Goal: Transaction & Acquisition: Book appointment/travel/reservation

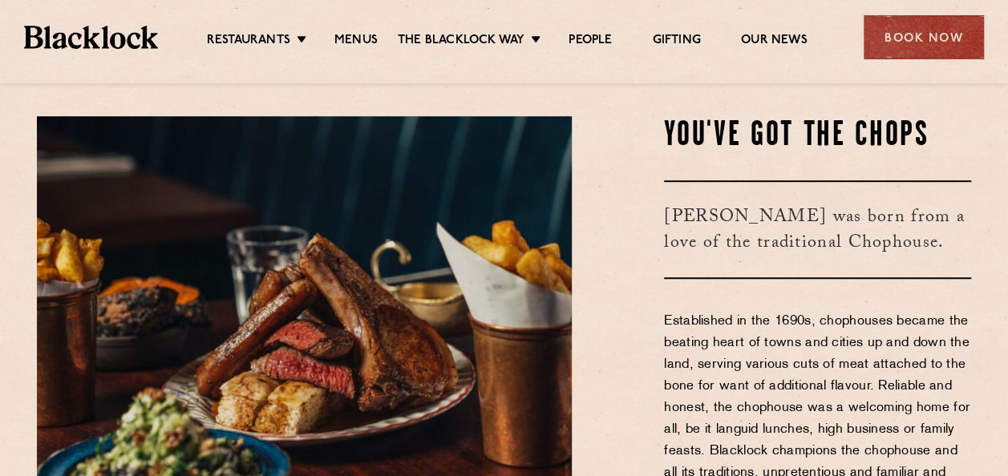
scroll to position [407, 0]
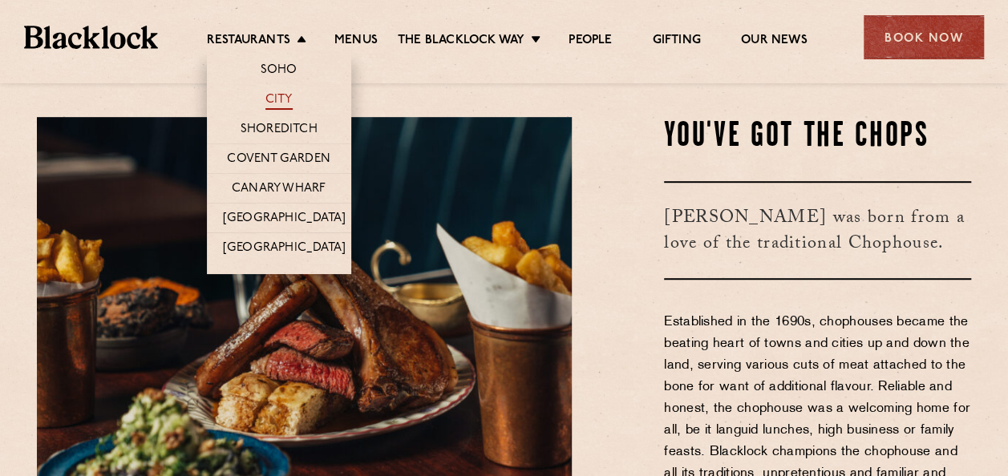
click at [285, 93] on link "City" at bounding box center [278, 101] width 27 height 18
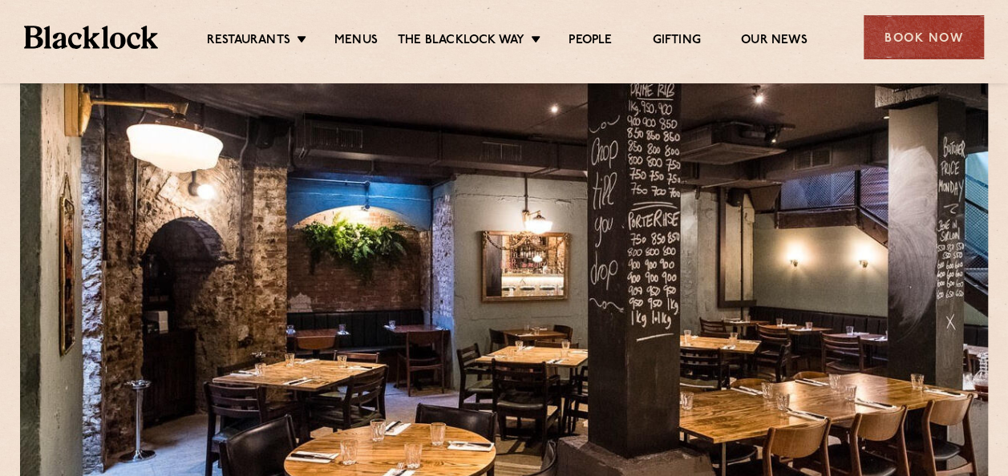
scroll to position [53, 0]
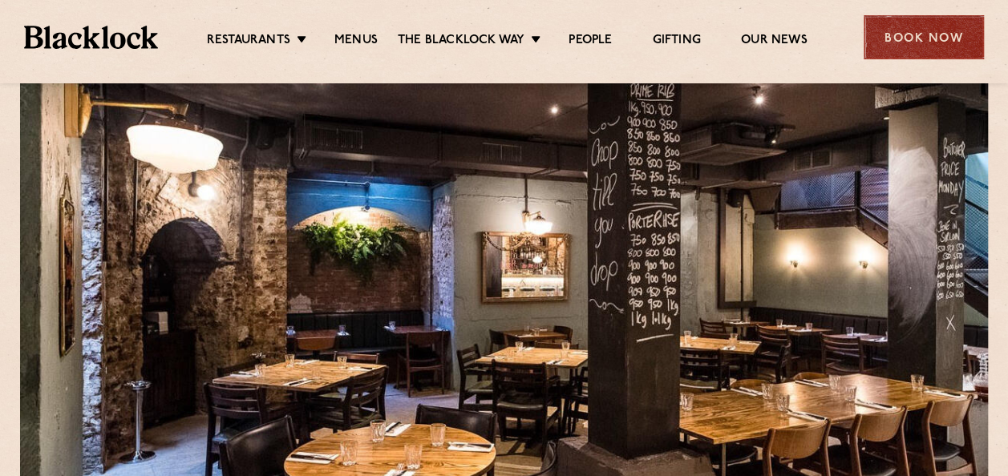
click at [939, 28] on div "Book Now" at bounding box center [923, 37] width 120 height 44
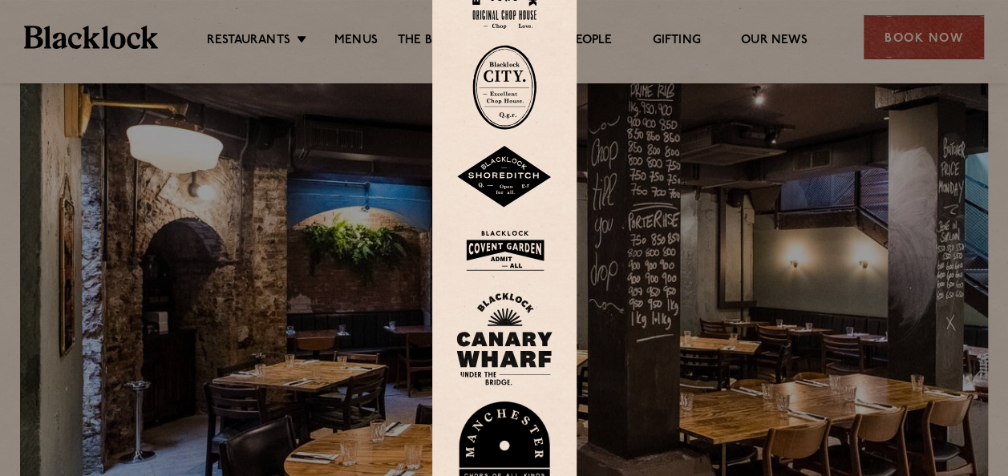
click at [515, 69] on img at bounding box center [504, 87] width 64 height 85
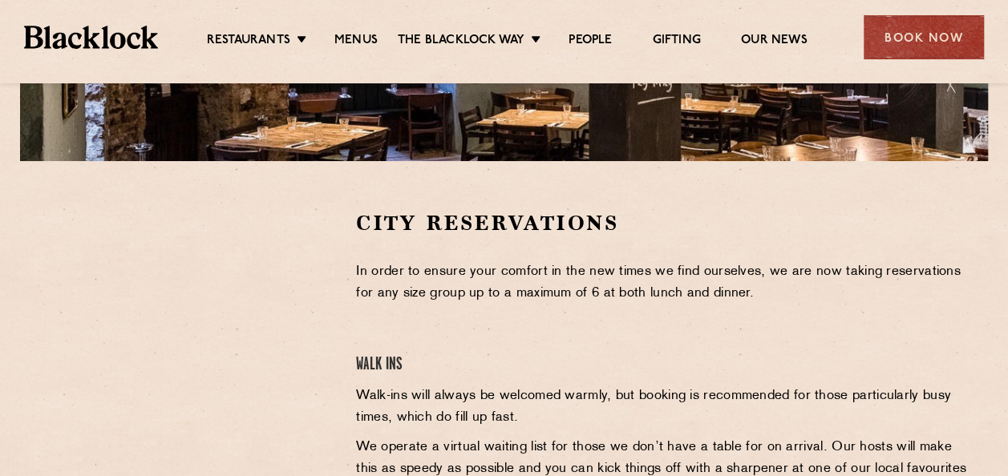
scroll to position [561, 0]
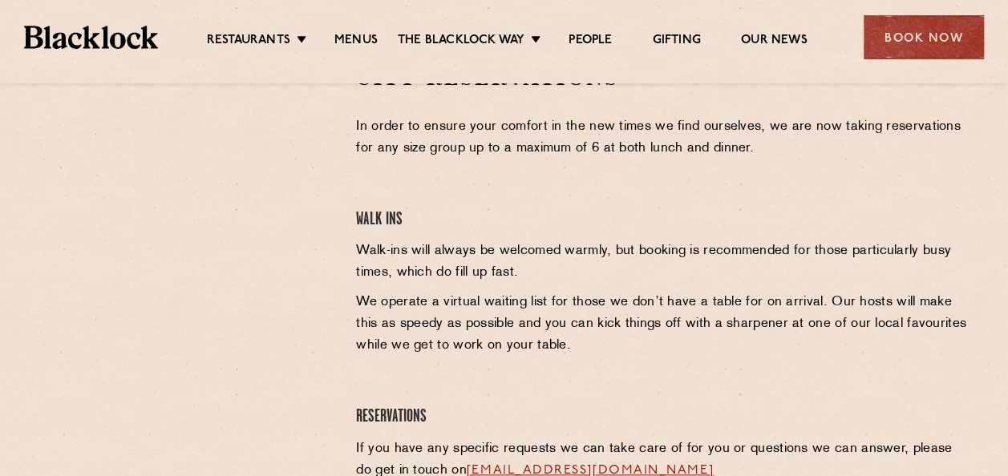
click at [302, 188] on div at bounding box center [184, 184] width 295 height 241
